Goal: Transaction & Acquisition: Purchase product/service

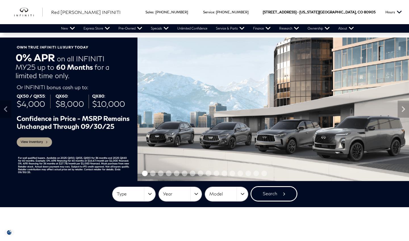
click at [231, 194] on span "Model" at bounding box center [222, 193] width 27 height 9
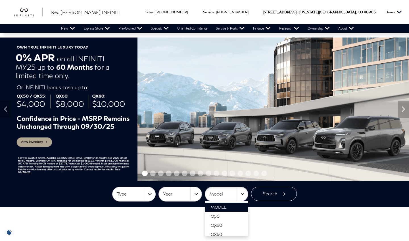
click at [151, 194] on button "Type" at bounding box center [133, 194] width 43 height 14
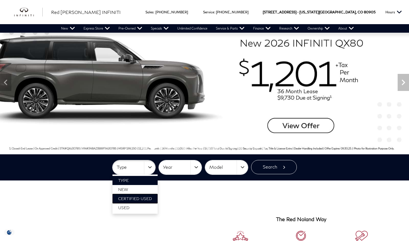
click at [144, 197] on span "Certified Used" at bounding box center [135, 198] width 34 height 5
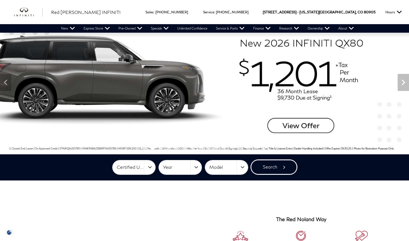
click at [276, 166] on button "Search" at bounding box center [274, 167] width 46 height 14
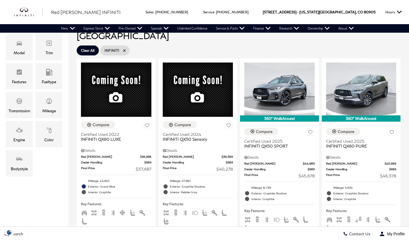
scroll to position [129, 0]
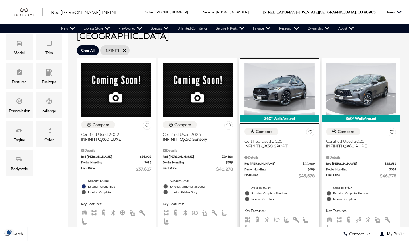
click at [287, 85] on img at bounding box center [279, 88] width 70 height 53
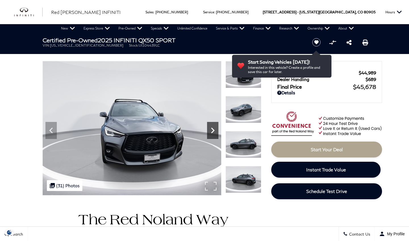
click at [213, 130] on icon "Next" at bounding box center [212, 130] width 3 height 6
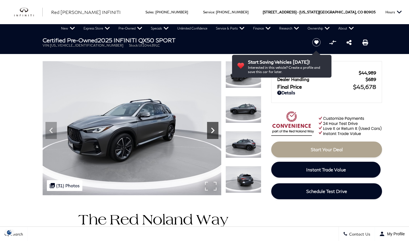
click at [213, 130] on icon "Next" at bounding box center [212, 130] width 3 height 6
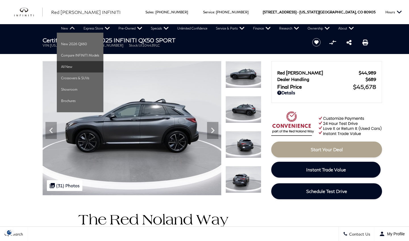
click at [67, 68] on link "All New" at bounding box center [80, 66] width 47 height 11
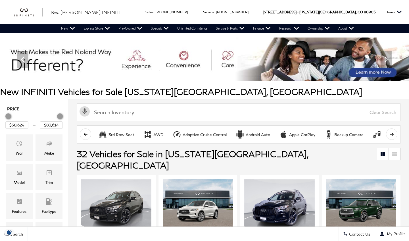
click at [394, 153] on icon at bounding box center [394, 152] width 5 height 1
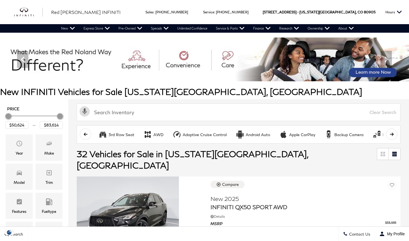
click at [383, 153] on icon at bounding box center [384, 153] width 2 height 2
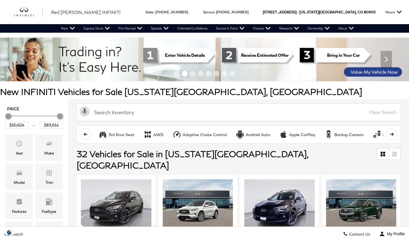
scroll to position [14, 0]
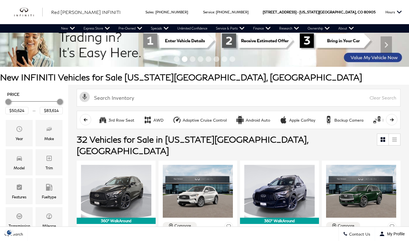
click at [382, 138] on icon at bounding box center [381, 138] width 2 height 2
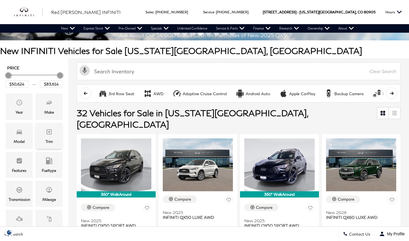
scroll to position [35, 0]
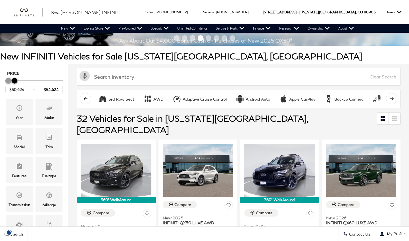
drag, startPoint x: 60, startPoint y: 81, endPoint x: 14, endPoint y: 82, distance: 45.4
click at [14, 82] on div "Maximum Price" at bounding box center [15, 81] width 6 height 6
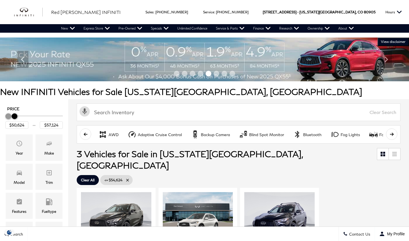
type input "$57,624"
drag, startPoint x: 15, startPoint y: 117, endPoint x: 20, endPoint y: 117, distance: 4.8
click at [20, 117] on div "Maximum Price" at bounding box center [19, 116] width 6 height 6
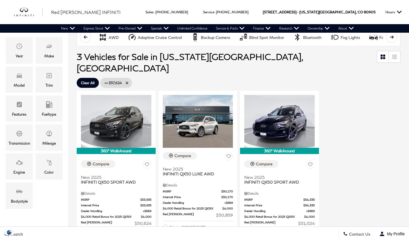
scroll to position [109, 0]
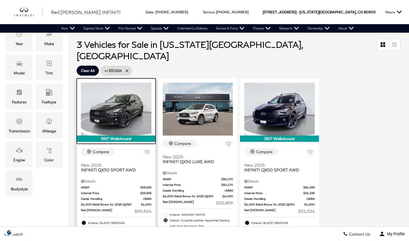
click at [125, 96] on img at bounding box center [116, 109] width 70 height 53
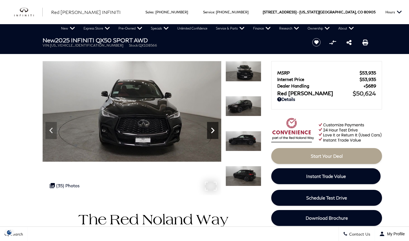
click at [213, 130] on icon "Next" at bounding box center [212, 130] width 11 height 11
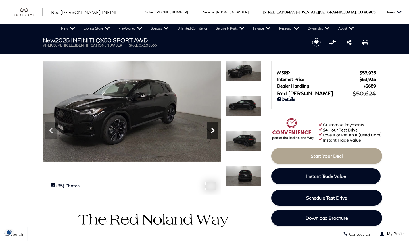
click at [213, 130] on icon "Next" at bounding box center [212, 130] width 11 height 11
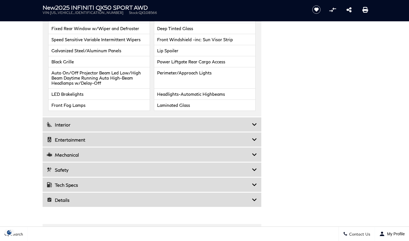
scroll to position [832, 0]
click at [254, 153] on icon at bounding box center [254, 154] width 5 height 6
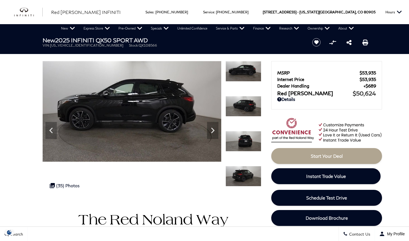
scroll to position [0, 0]
click at [212, 128] on icon "Next" at bounding box center [212, 130] width 11 height 11
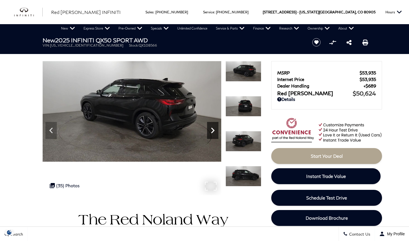
click at [212, 128] on icon "Next" at bounding box center [212, 130] width 11 height 11
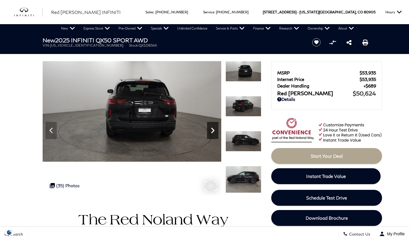
click at [212, 128] on icon "Next" at bounding box center [212, 130] width 11 height 11
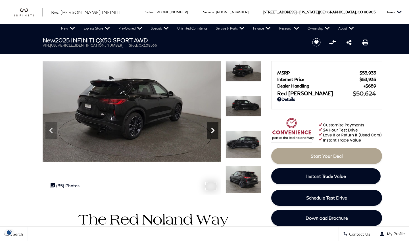
click at [212, 128] on icon "Next" at bounding box center [212, 130] width 11 height 11
